Goal: Information Seeking & Learning: Learn about a topic

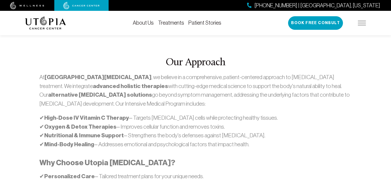
scroll to position [304, 0]
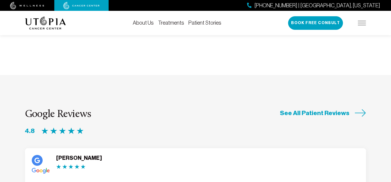
scroll to position [1376, 0]
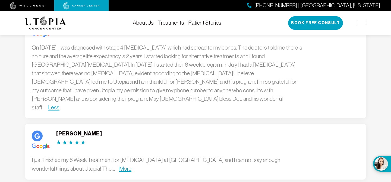
scroll to position [1514, 0]
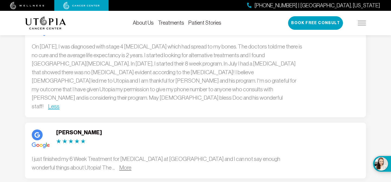
click at [119, 165] on link "More" at bounding box center [125, 168] width 12 height 6
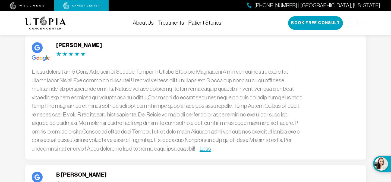
scroll to position [1603, 0]
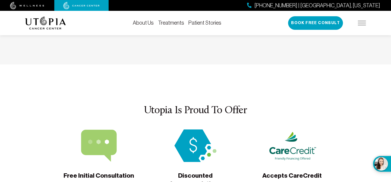
scroll to position [2047, 0]
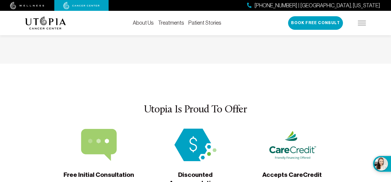
click at [188, 129] on img at bounding box center [195, 145] width 48 height 33
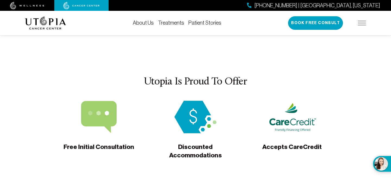
scroll to position [2079, 0]
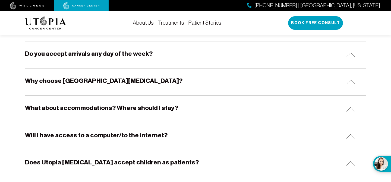
scroll to position [133, 0]
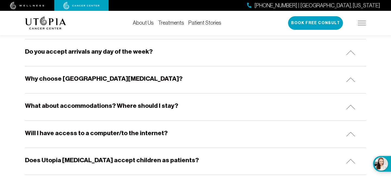
click at [151, 105] on h5 "What about accommodations? Where should I stay?" at bounding box center [101, 106] width 153 height 8
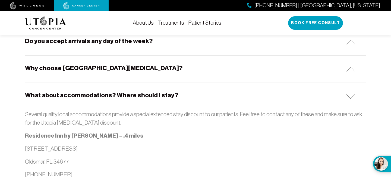
scroll to position [146, 0]
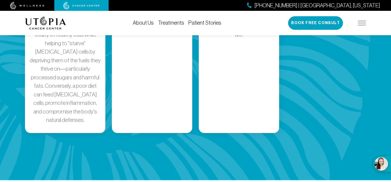
scroll to position [1034, 0]
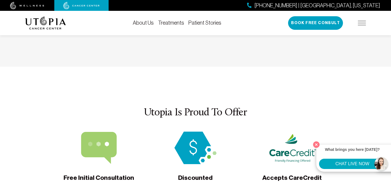
scroll to position [1674, 0]
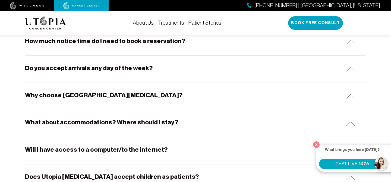
scroll to position [118, 0]
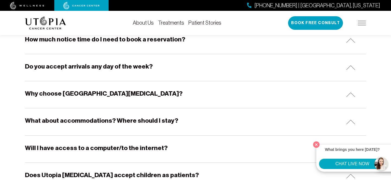
click at [165, 121] on h5 "What about accommodations? Where should I stay?" at bounding box center [101, 121] width 153 height 8
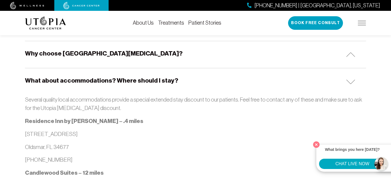
scroll to position [159, 0]
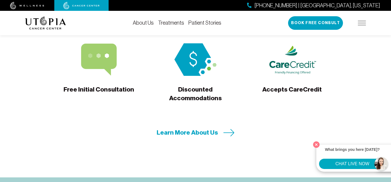
scroll to position [1764, 0]
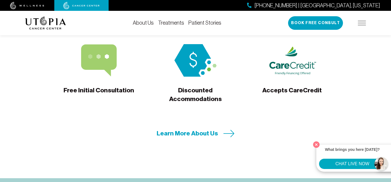
click at [231, 130] on icon at bounding box center [228, 133] width 11 height 7
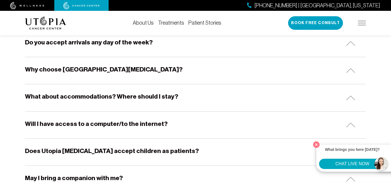
scroll to position [143, 0]
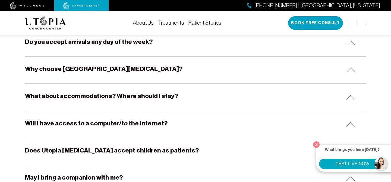
click at [152, 125] on h5 "Will I have access to a computer/to the internet?" at bounding box center [96, 123] width 143 height 8
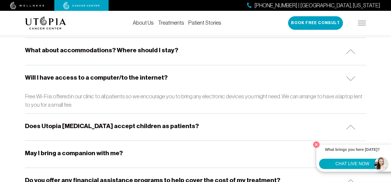
scroll to position [190, 0]
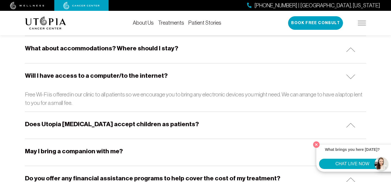
click at [150, 125] on h5 "Does Utopia [MEDICAL_DATA] accept children as patients?" at bounding box center [112, 124] width 174 height 8
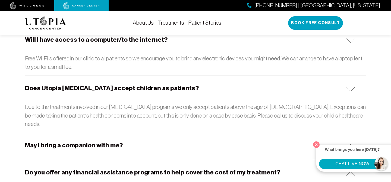
scroll to position [232, 0]
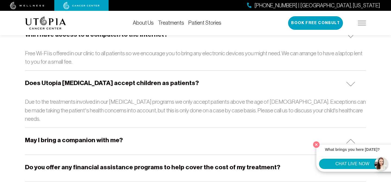
click at [101, 136] on h5 "May I bring a companion with me?" at bounding box center [74, 140] width 98 height 8
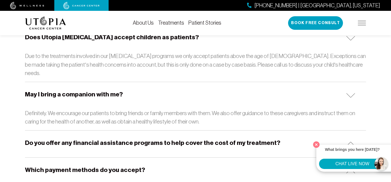
scroll to position [279, 0]
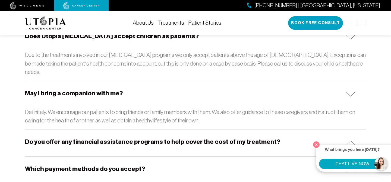
click at [135, 138] on h5 "Do you offer any financial assistance programs to help cover the cost of my tre…" at bounding box center [152, 142] width 255 height 8
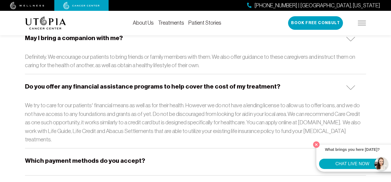
scroll to position [336, 0]
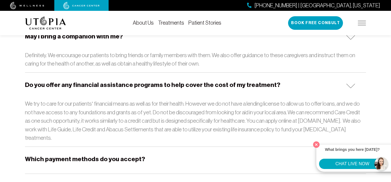
click at [132, 155] on h5 "Which payment methods do you accept?" at bounding box center [85, 159] width 120 height 8
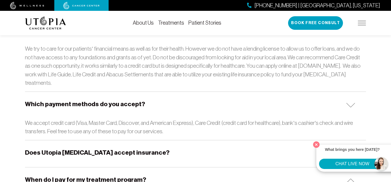
scroll to position [392, 0]
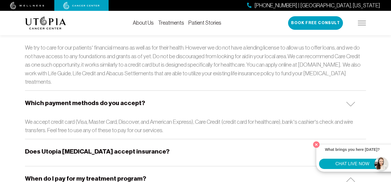
click at [147, 148] on h5 "Does Utopia [MEDICAL_DATA] accept insurance?" at bounding box center [97, 152] width 144 height 8
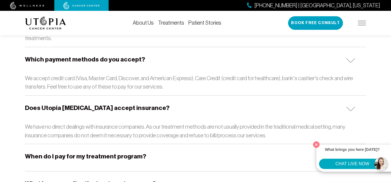
scroll to position [439, 0]
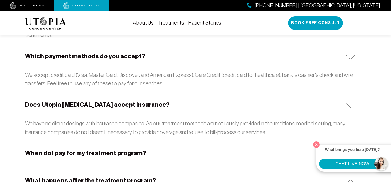
click at [134, 149] on h5 "When do I pay for my treatment program?" at bounding box center [85, 153] width 121 height 8
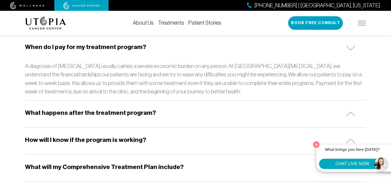
scroll to position [546, 0]
click at [129, 109] on h5 "What happens after the treatment program?" at bounding box center [90, 113] width 131 height 8
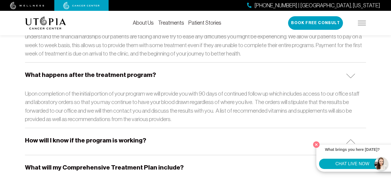
scroll to position [583, 0]
click at [123, 137] on h5 "How will I know if the program is working?" at bounding box center [85, 141] width 121 height 8
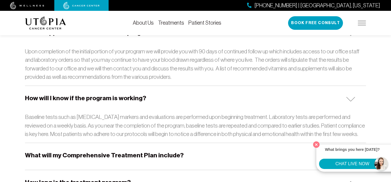
scroll to position [637, 0]
